Goal: Register for event/course

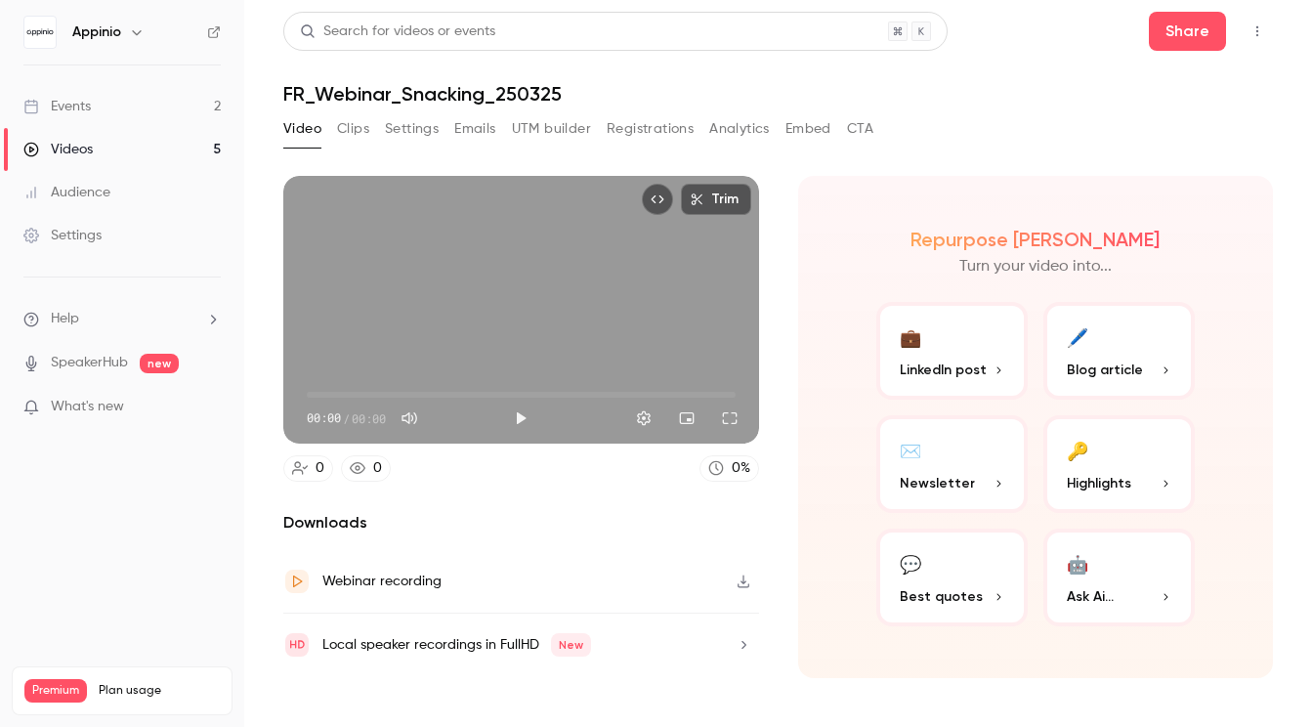
click at [656, 132] on button "Registrations" at bounding box center [650, 128] width 87 height 31
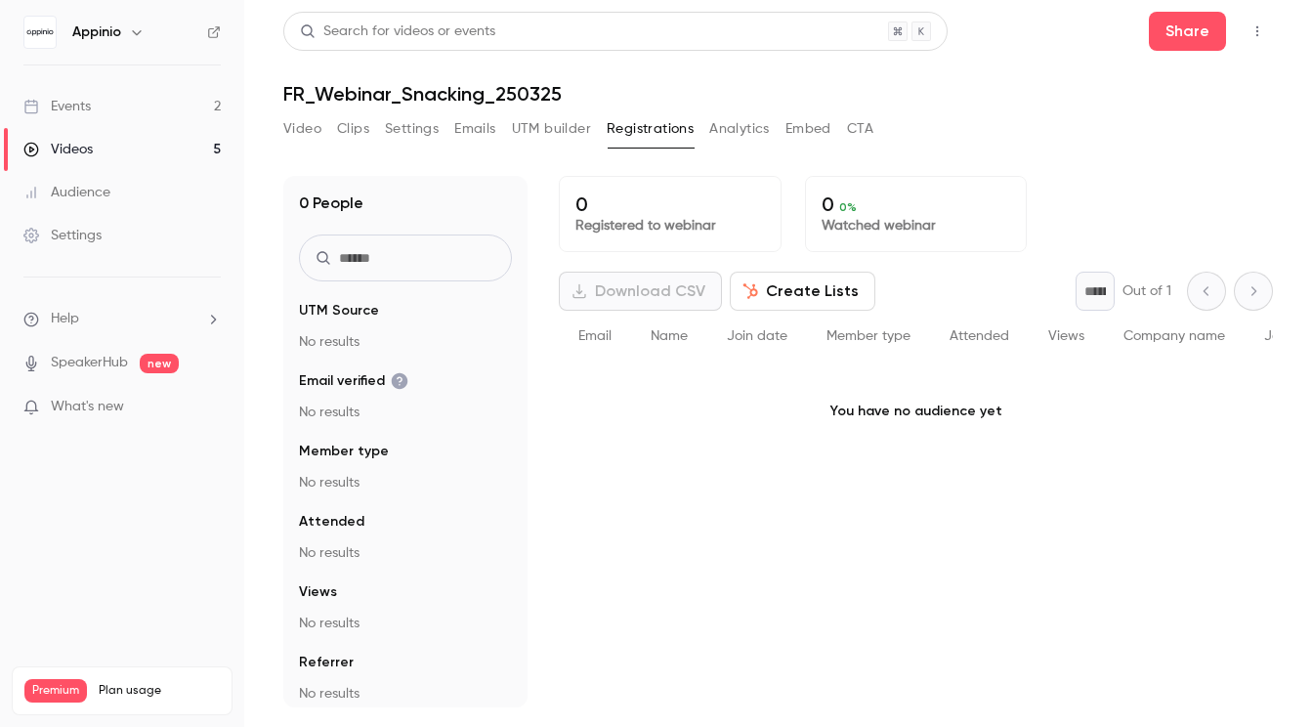
click at [69, 110] on div "Events" at bounding box center [56, 107] width 67 height 20
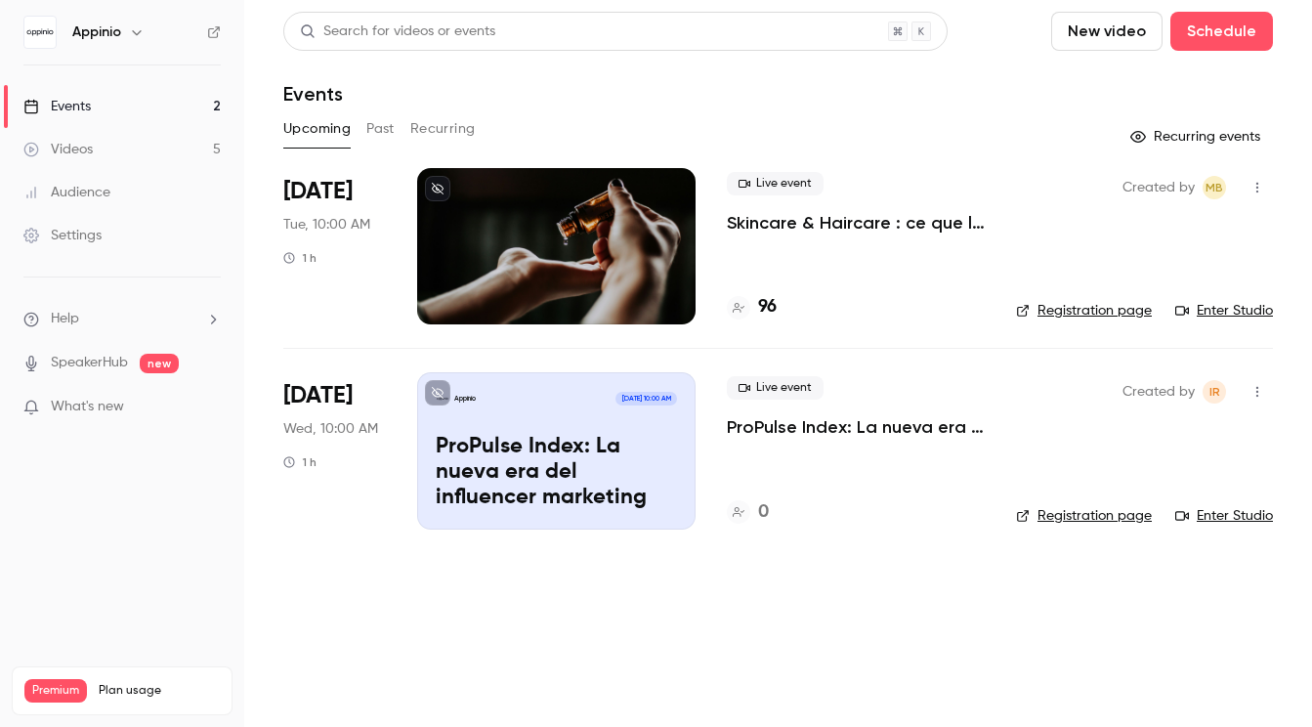
click at [882, 229] on p "Skincare & Haircare : ce que la Gen Z attend vraiment des marques" at bounding box center [856, 222] width 258 height 23
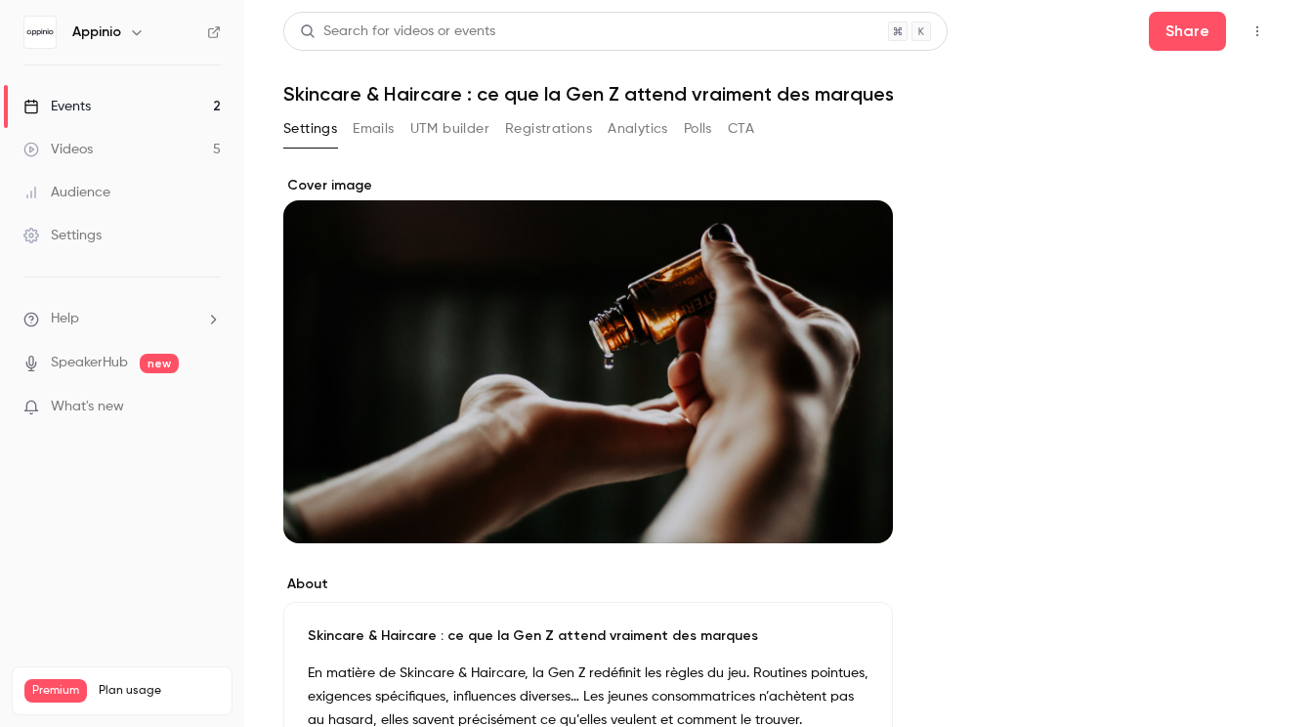
click at [558, 130] on button "Registrations" at bounding box center [548, 128] width 87 height 31
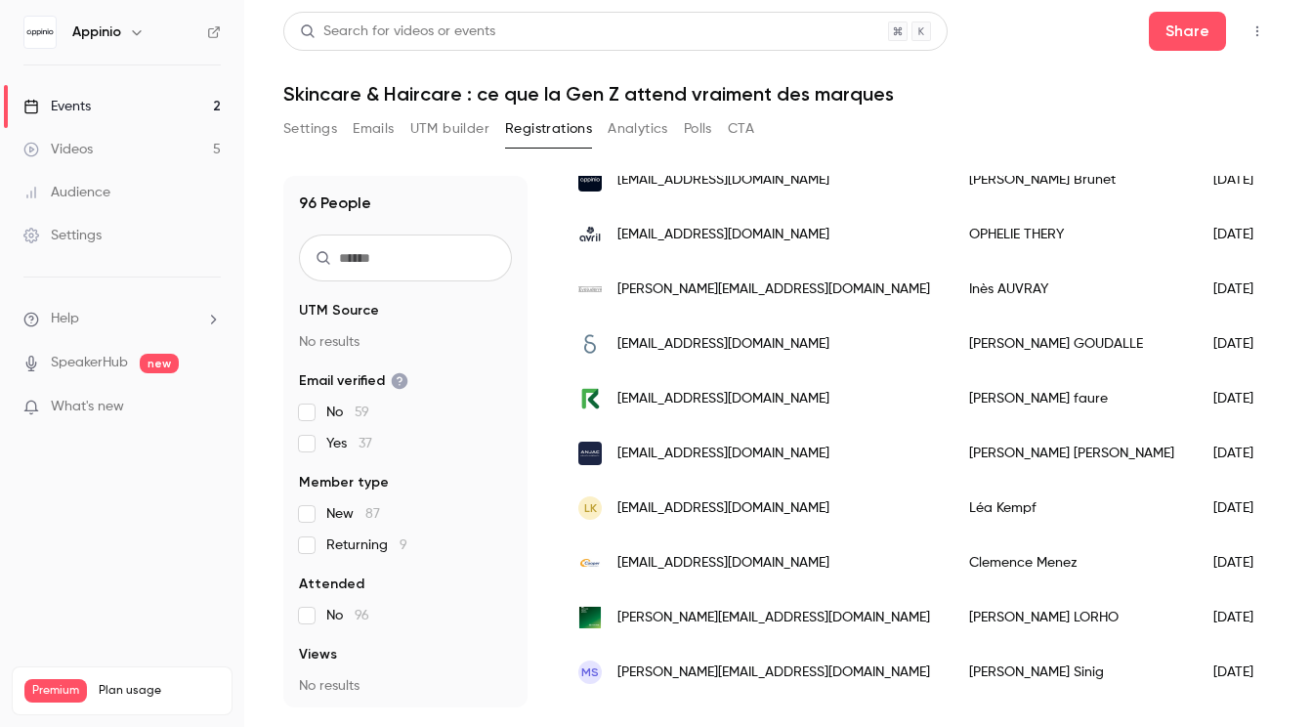
scroll to position [372, 0]
